Goal: Task Accomplishment & Management: Use online tool/utility

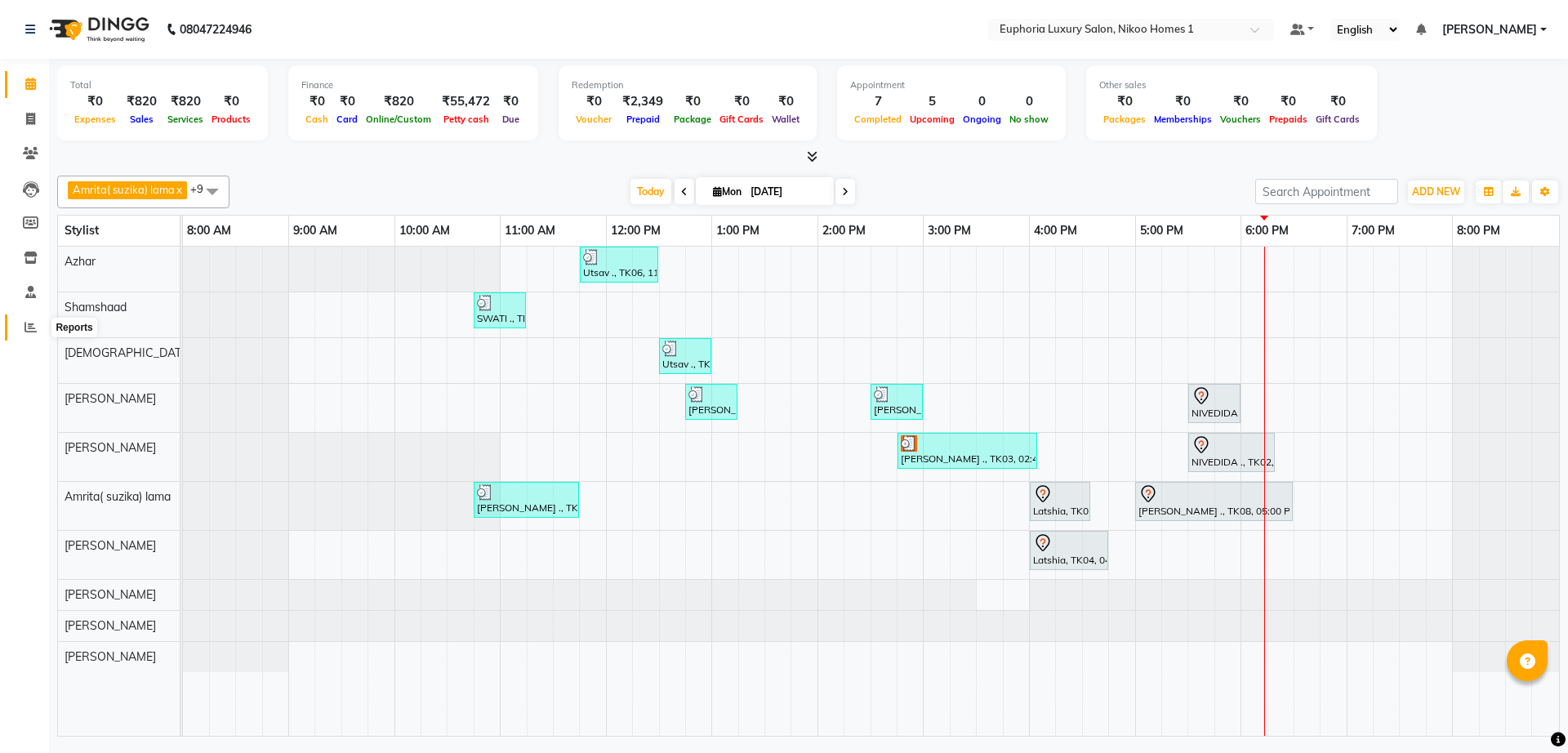
click at [36, 325] on icon at bounding box center [30, 327] width 13 height 13
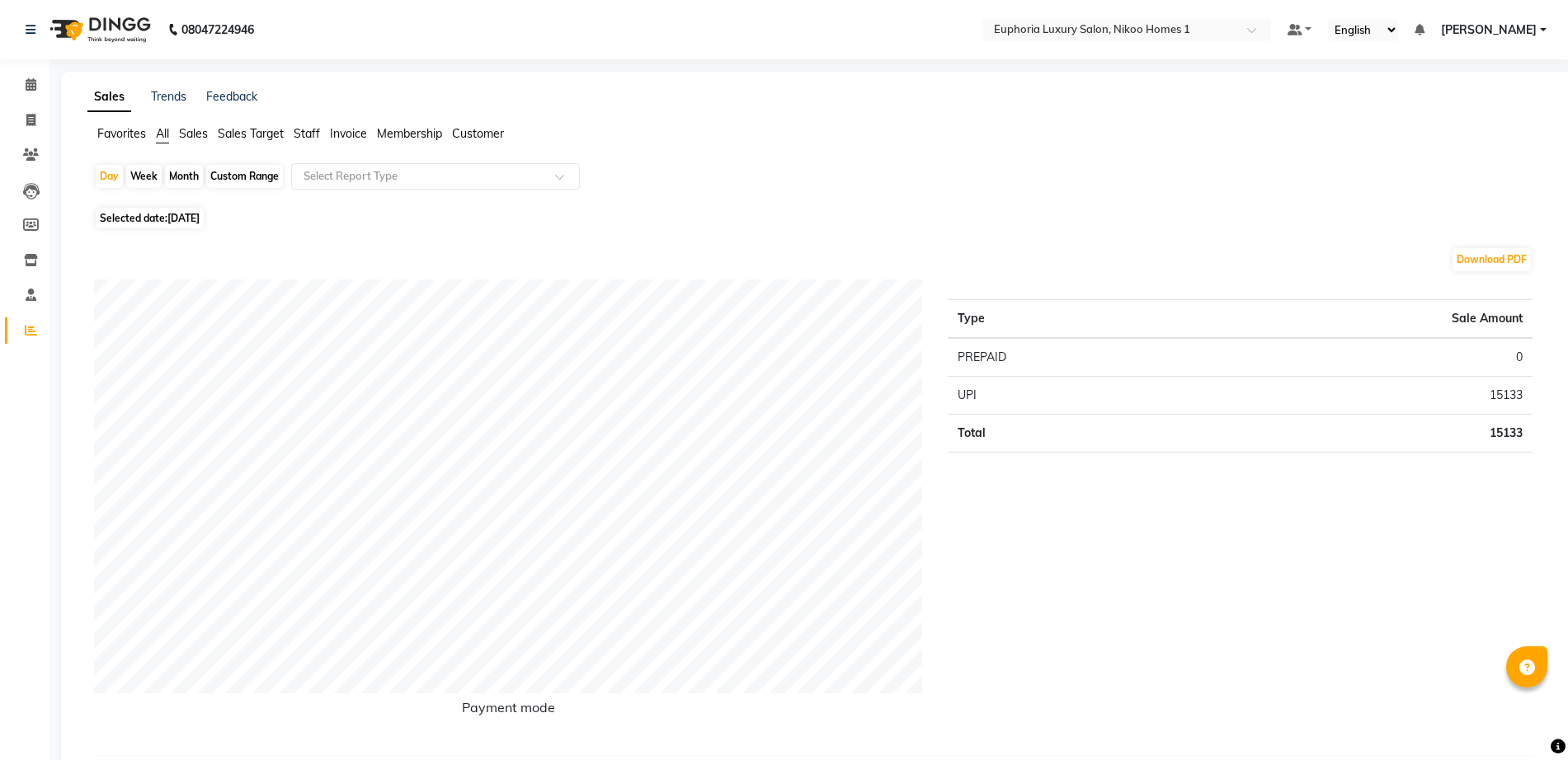
click at [305, 128] on span "Staff" at bounding box center [307, 134] width 26 height 14
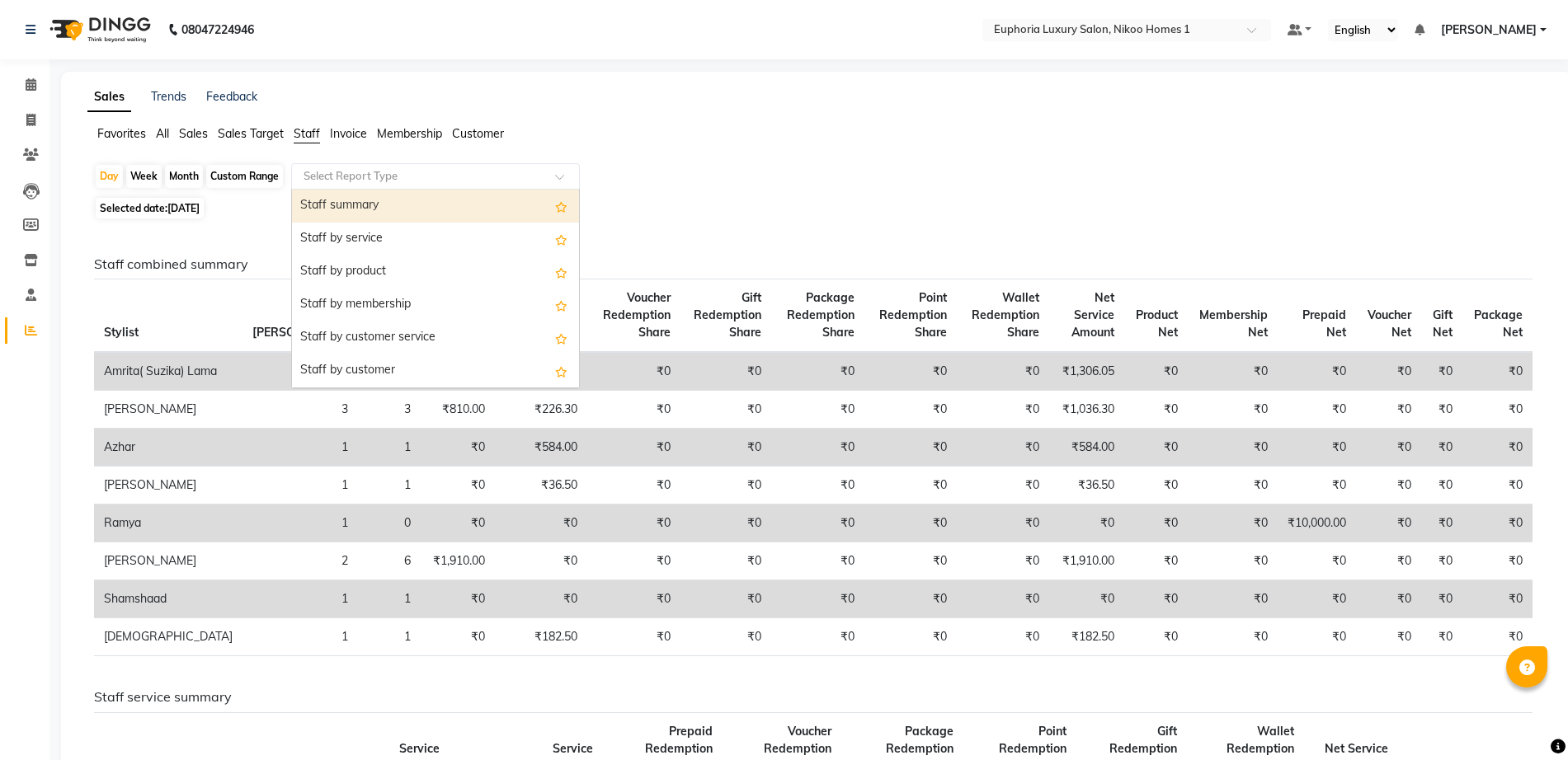
click at [333, 168] on input "text" at bounding box center [419, 176] width 238 height 16
click at [344, 196] on div "Staff summary" at bounding box center [435, 206] width 287 height 33
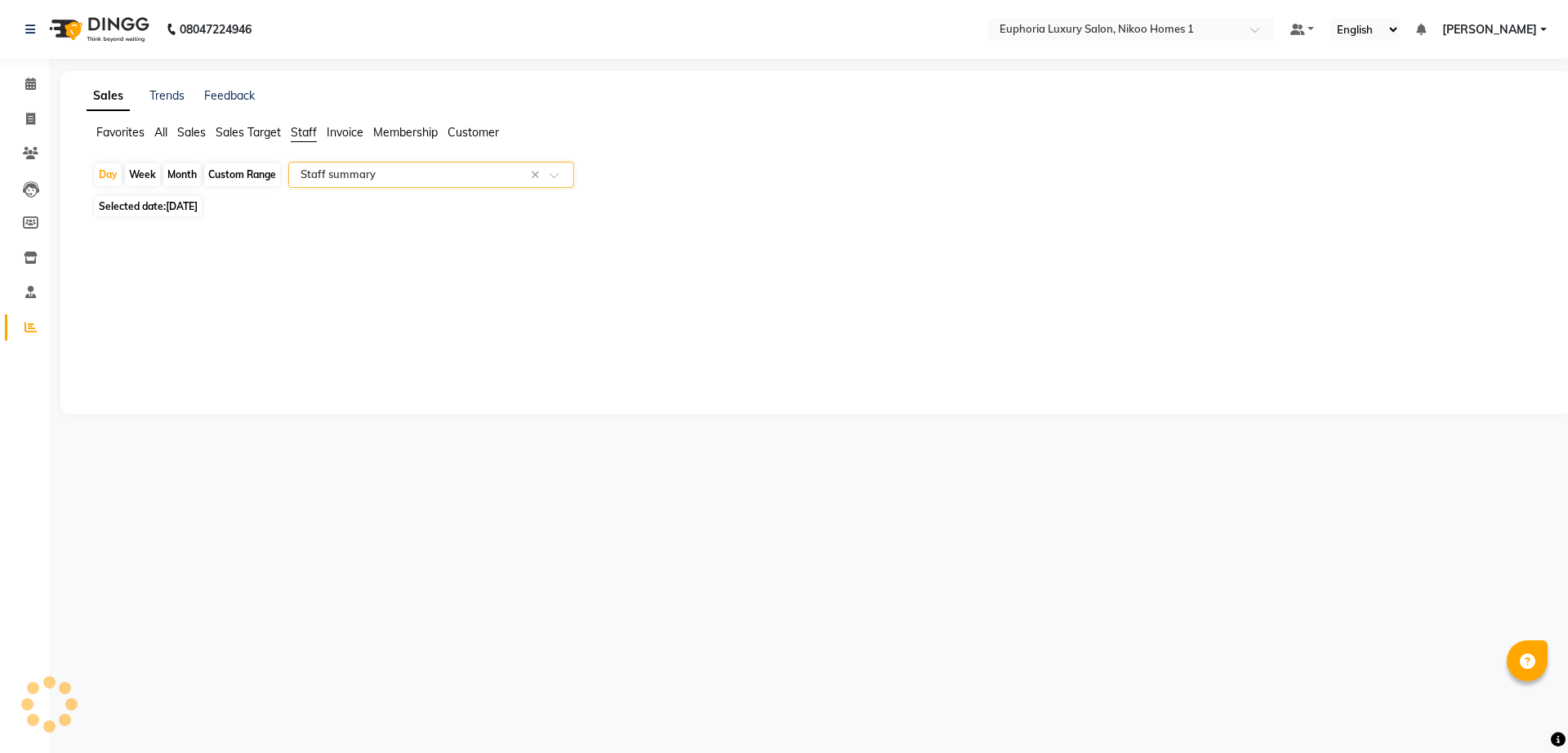
select select "full_report"
select select "csv"
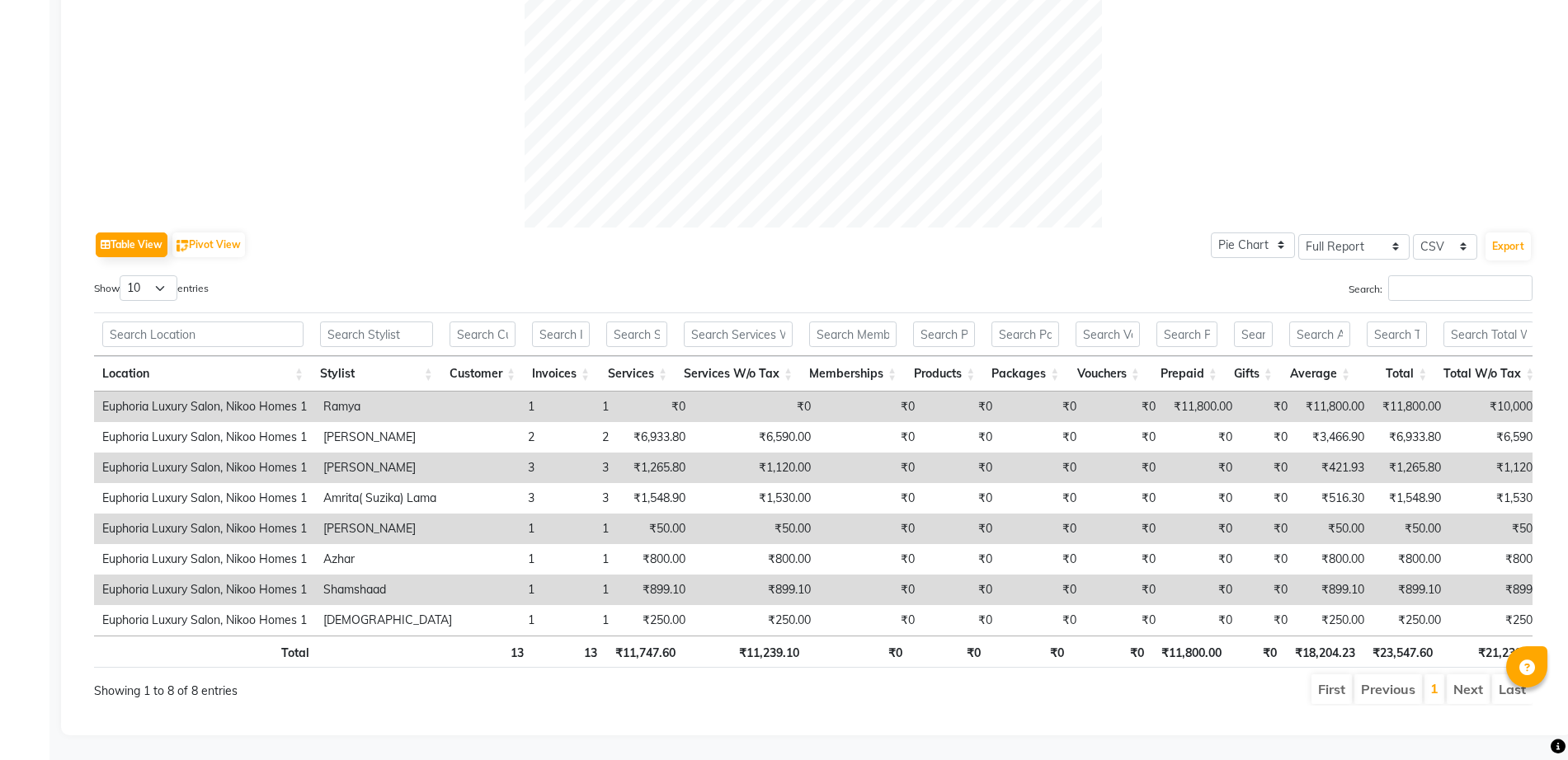
scroll to position [637, 0]
